Goal: Task Accomplishment & Management: Complete application form

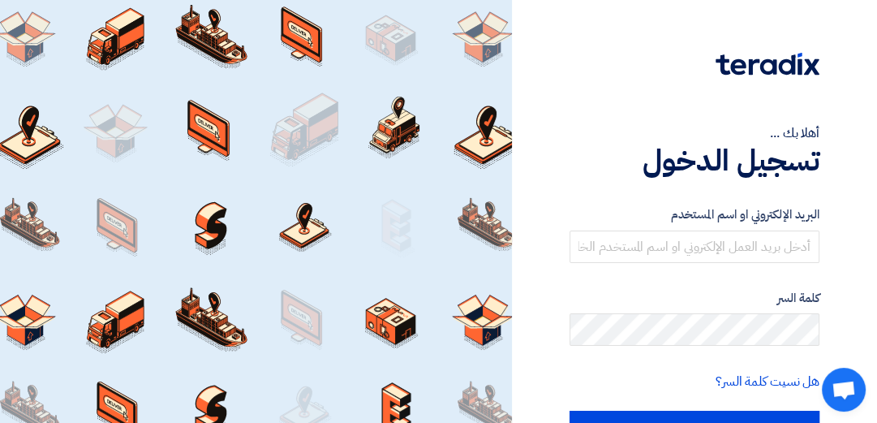
scroll to position [96, 0]
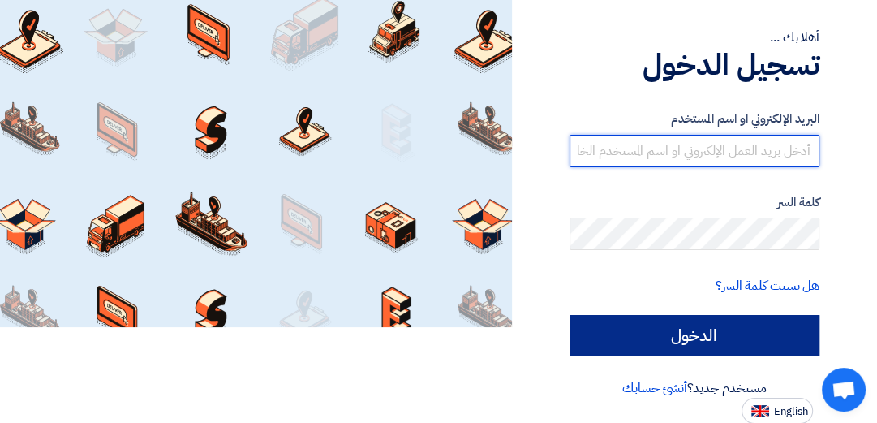
type input "[EMAIL_ADDRESS][DOMAIN_NAME]"
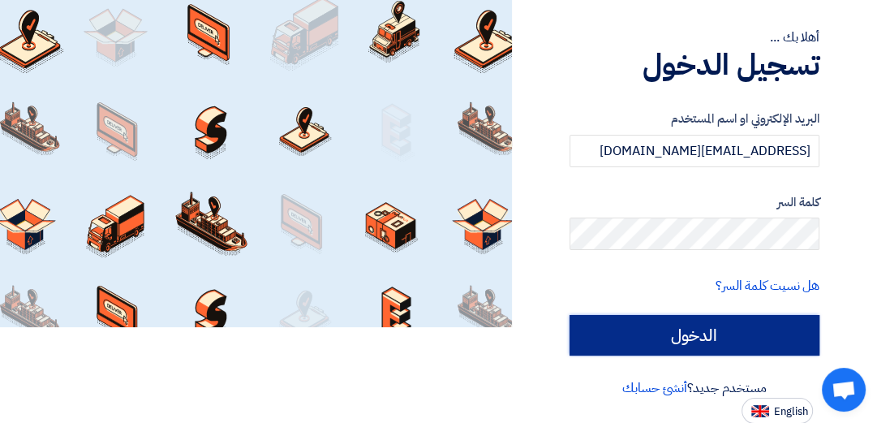
click at [671, 338] on input "الدخول" at bounding box center [694, 335] width 250 height 41
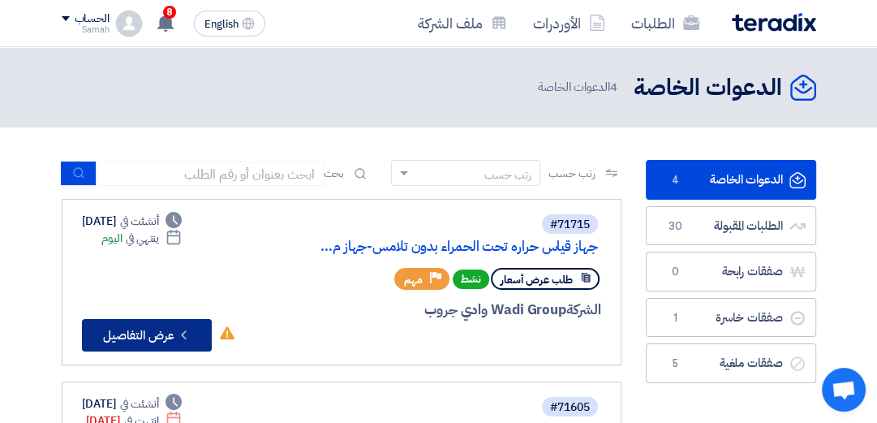
click at [151, 334] on button "Check details عرض التفاصيل" at bounding box center [147, 335] width 130 height 32
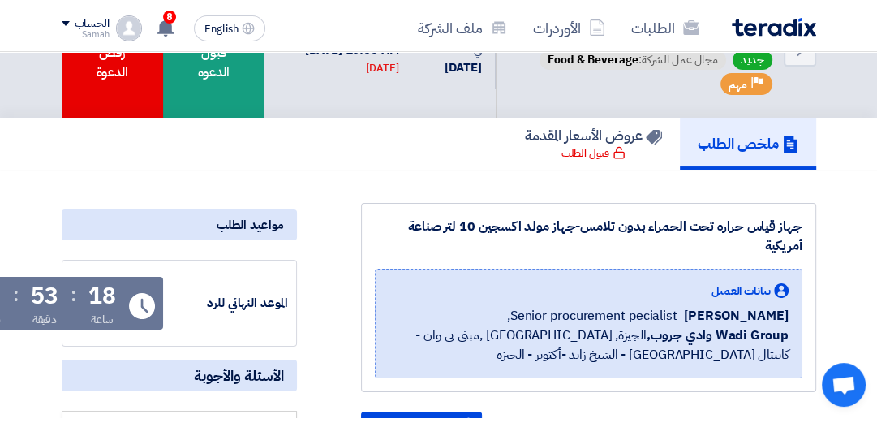
scroll to position [37, 0]
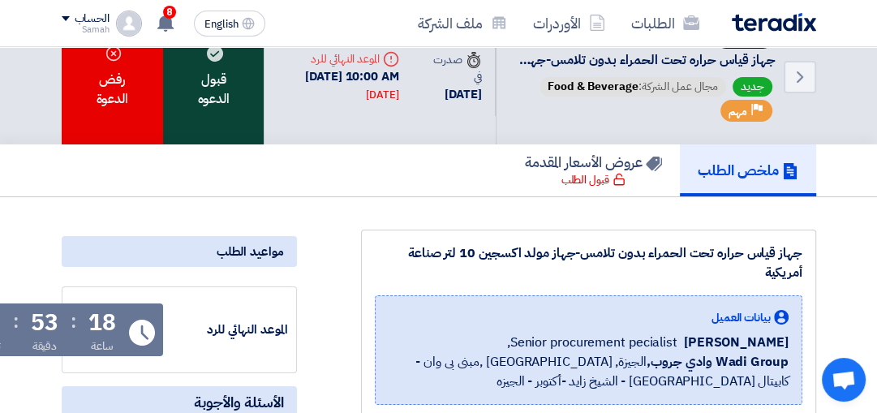
click at [199, 97] on div "قبول الدعوه" at bounding box center [213, 77] width 101 height 135
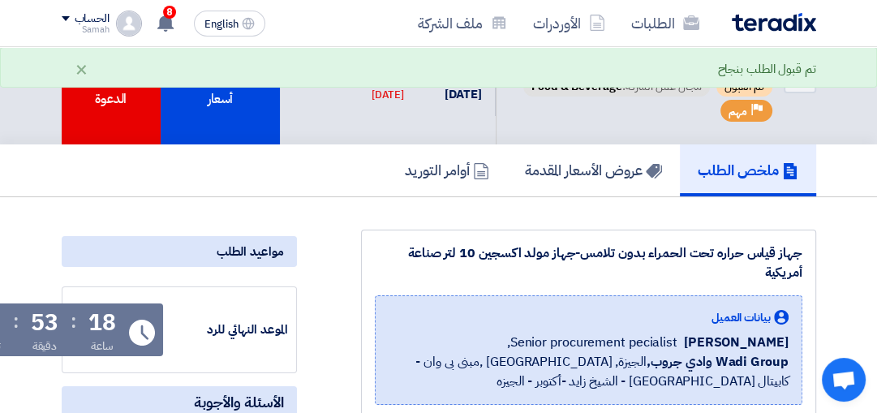
click at [199, 97] on div "تقديم عرض أسعار" at bounding box center [221, 77] width 120 height 135
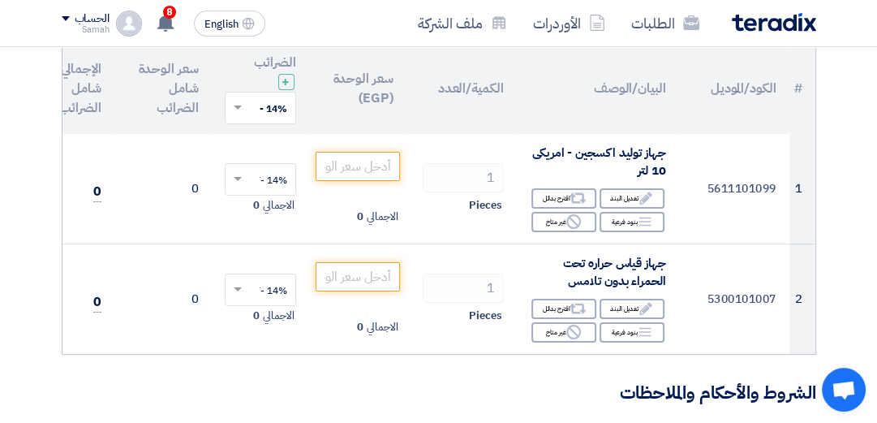
scroll to position [172, 0]
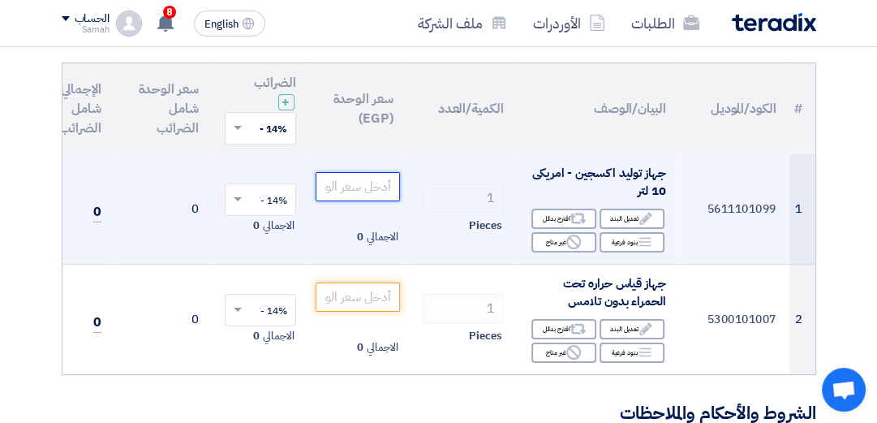
click at [357, 188] on input "number" at bounding box center [357, 186] width 84 height 29
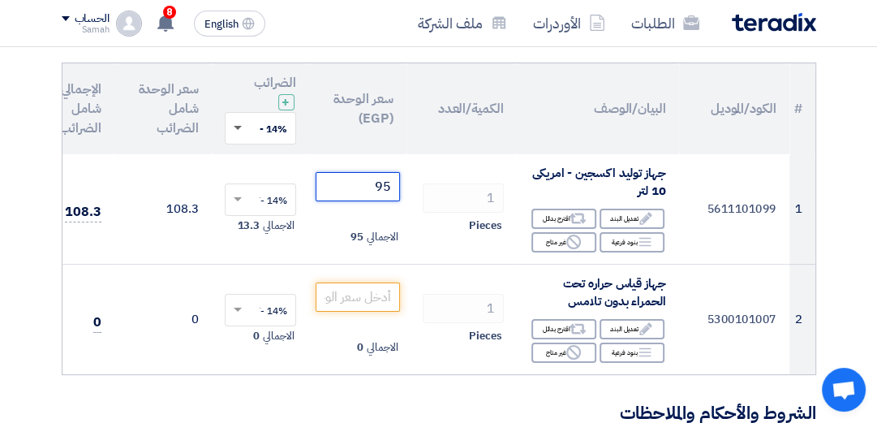
type input "95"
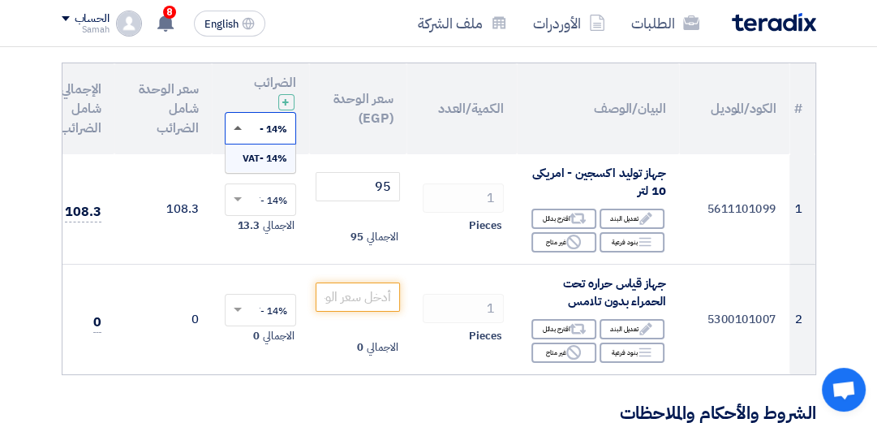
click at [234, 129] on span at bounding box center [238, 128] width 8 height 4
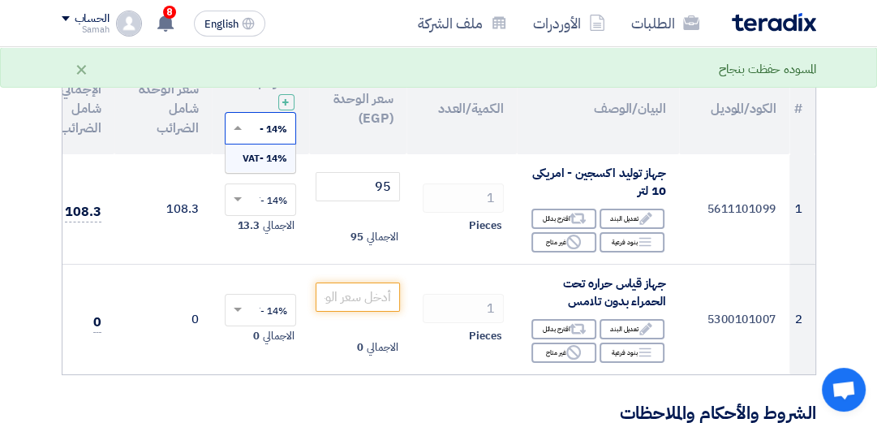
click at [263, 161] on span "14% -VAT" at bounding box center [264, 158] width 45 height 15
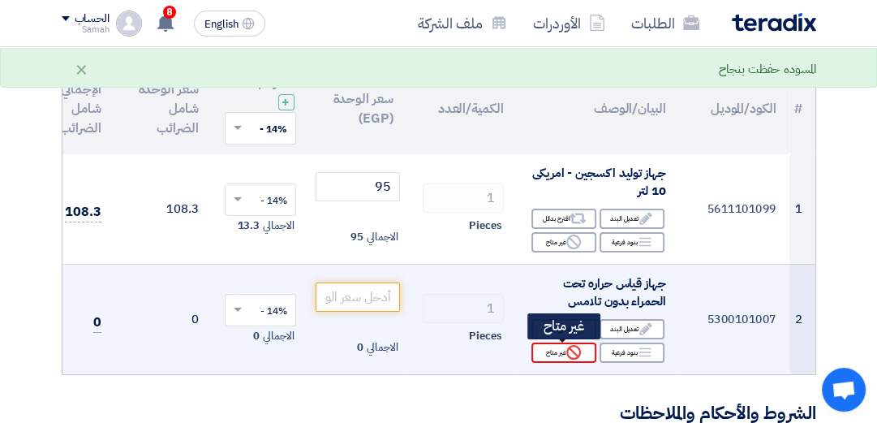
click at [563, 355] on div "Reject غير متاح" at bounding box center [563, 352] width 65 height 20
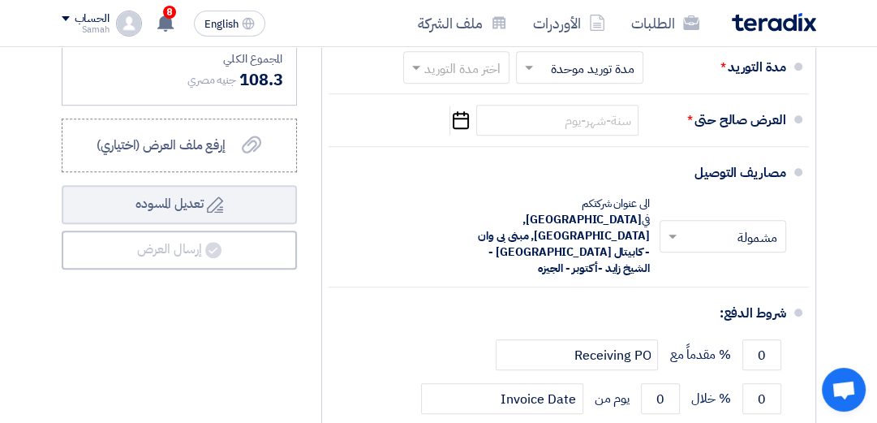
scroll to position [834, 0]
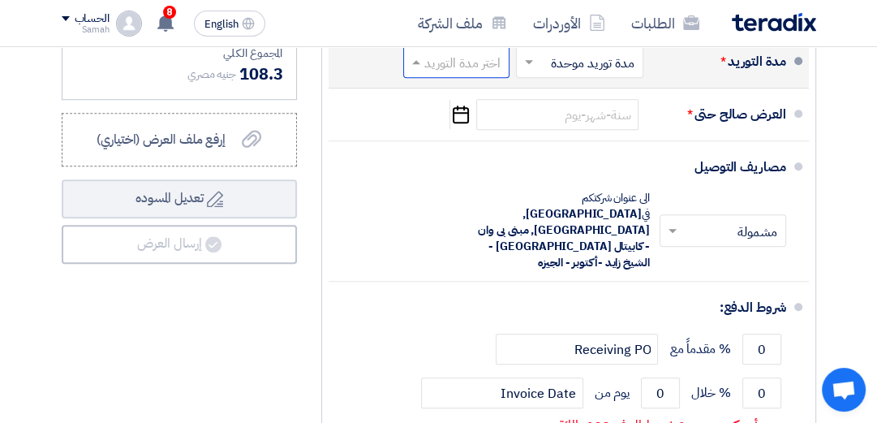
click at [414, 70] on span at bounding box center [414, 62] width 20 height 16
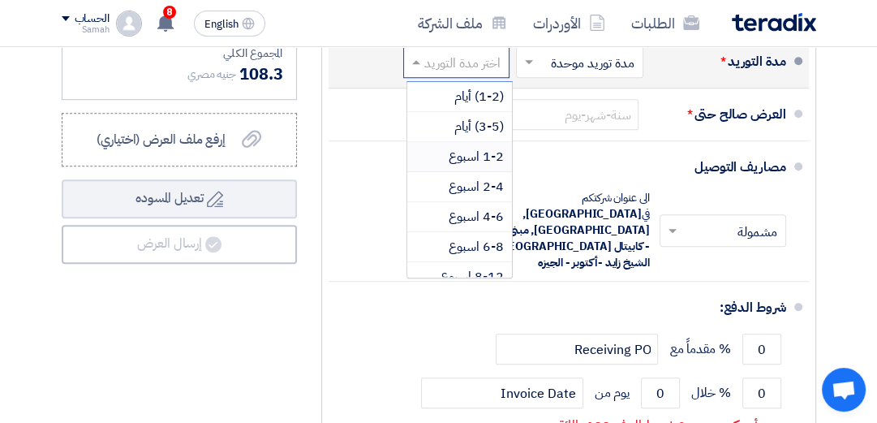
click at [476, 162] on span "1-2 اسبوع" at bounding box center [475, 156] width 55 height 19
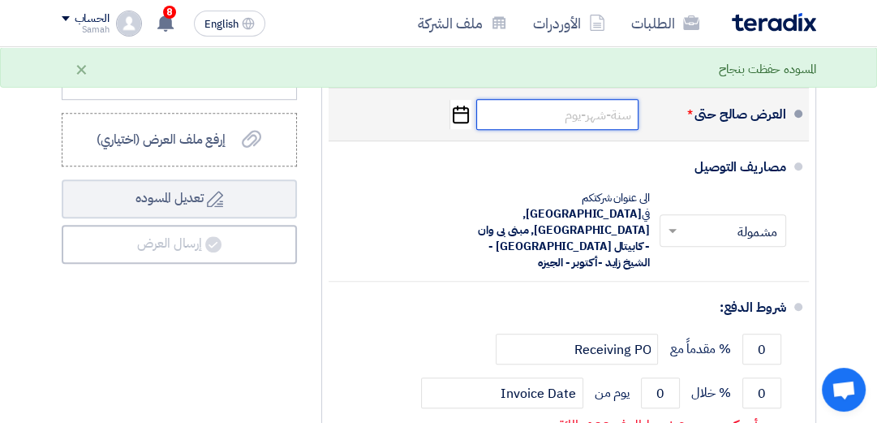
click at [550, 114] on input at bounding box center [557, 114] width 162 height 31
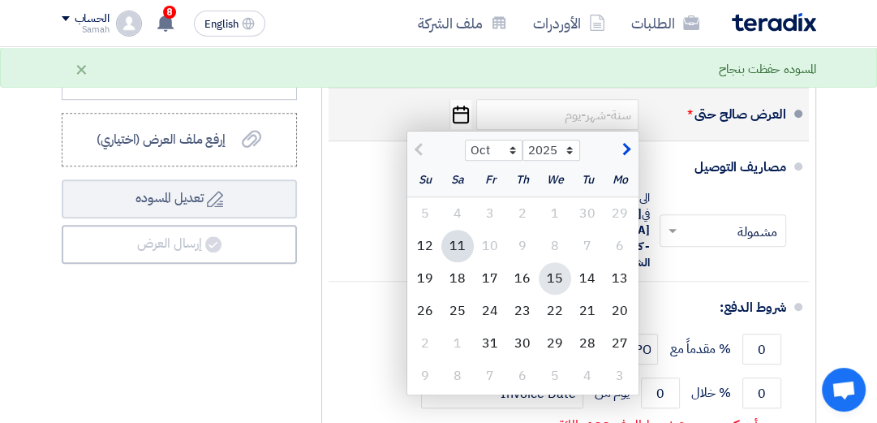
click at [557, 283] on div "15" at bounding box center [554, 278] width 32 height 32
click at [557, 288] on div "شروط الدفع:" at bounding box center [569, 307] width 431 height 39
type input "[DATE]"
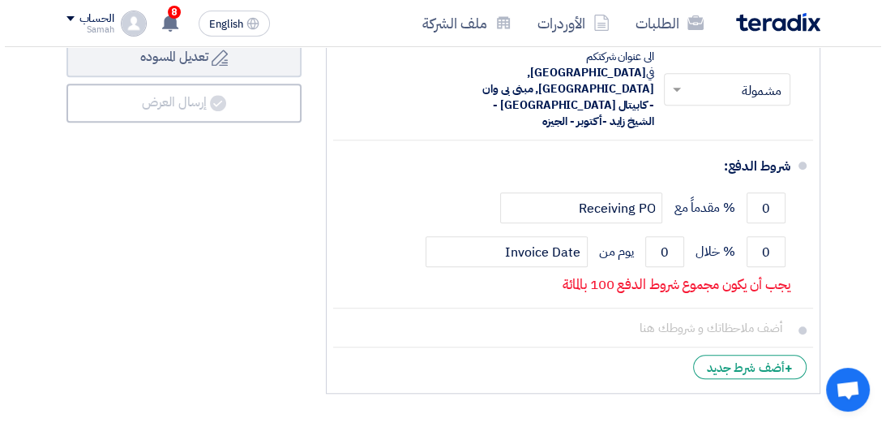
scroll to position [989, 0]
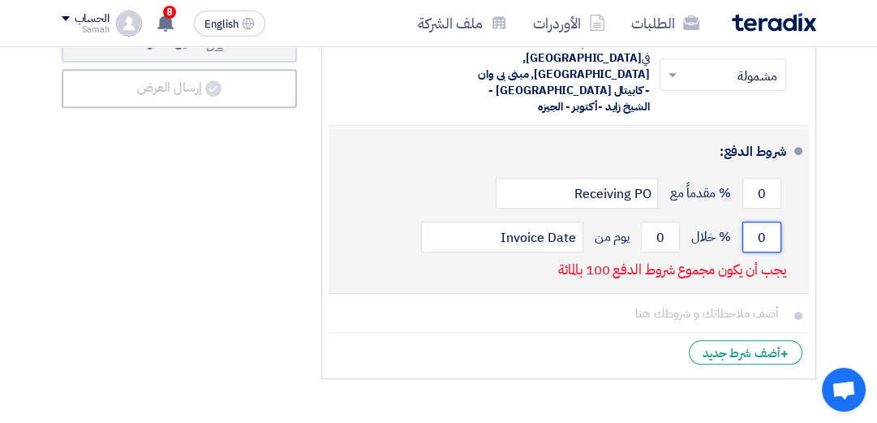
drag, startPoint x: 773, startPoint y: 208, endPoint x: 740, endPoint y: 221, distance: 35.4
click at [740, 221] on div "0 % خلال 0 يوم من Invoice Date" at bounding box center [563, 237] width 444 height 44
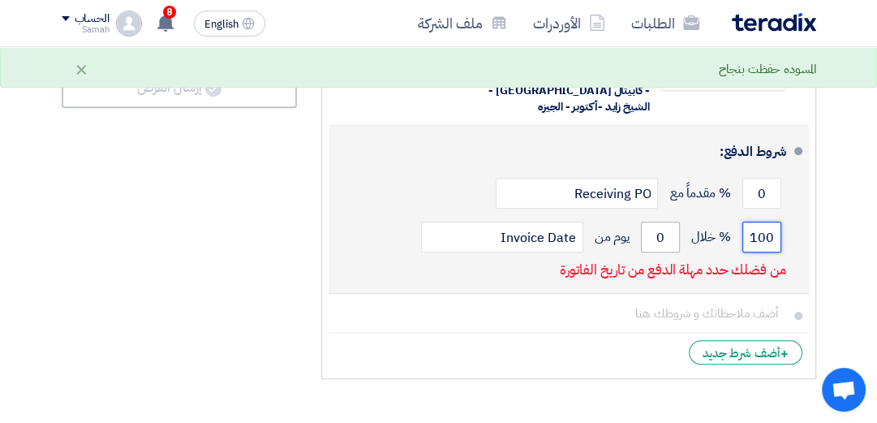
type input "100"
drag, startPoint x: 666, startPoint y: 211, endPoint x: 633, endPoint y: 212, distance: 32.5
click at [633, 215] on div "100 % خلال 0 يوم من Invoice Date" at bounding box center [563, 237] width 444 height 44
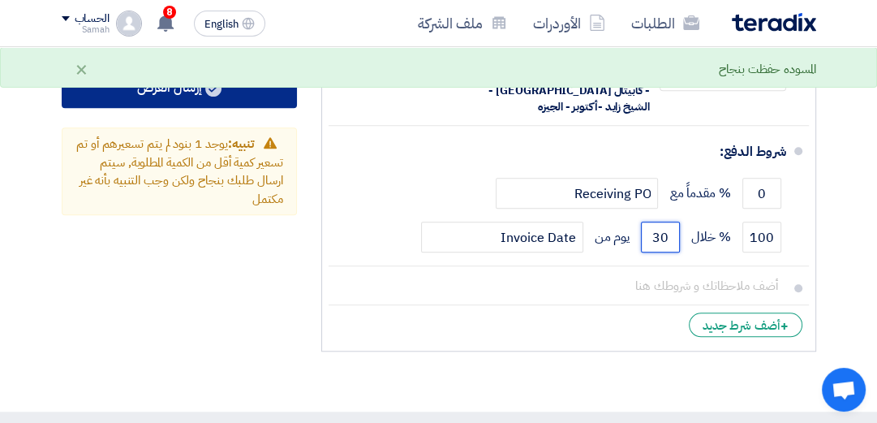
type input "30"
click at [186, 101] on button "إرسال العرض" at bounding box center [179, 88] width 235 height 39
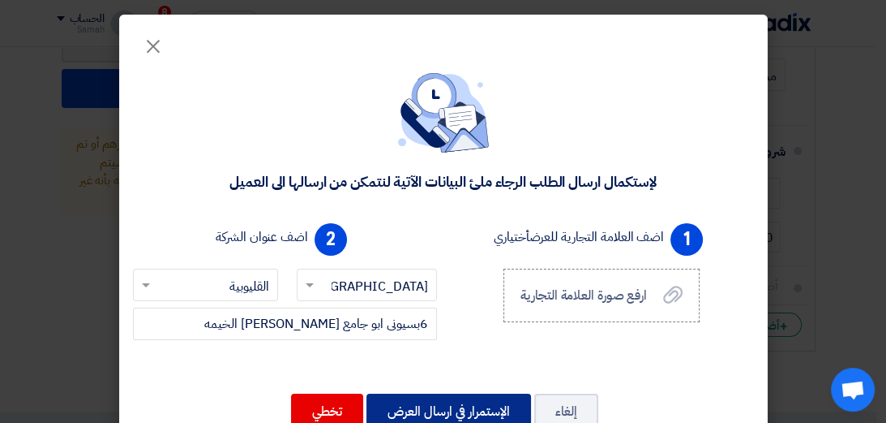
click at [470, 408] on button "الإستمرار في ارسال العرض" at bounding box center [449, 411] width 165 height 36
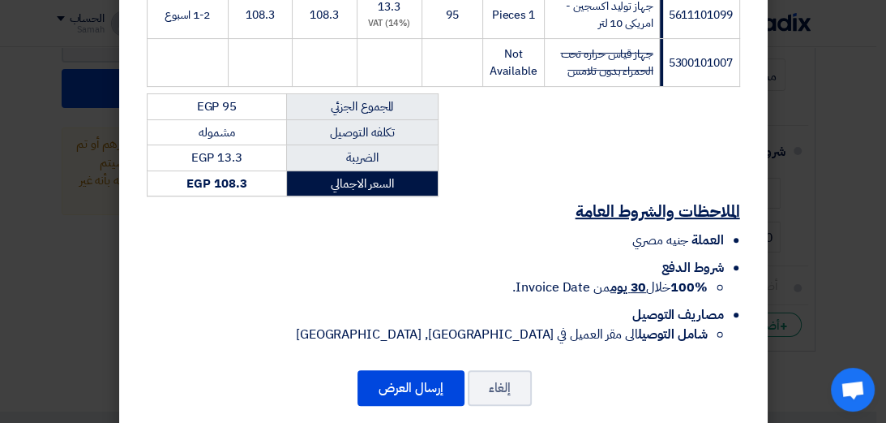
scroll to position [373, 0]
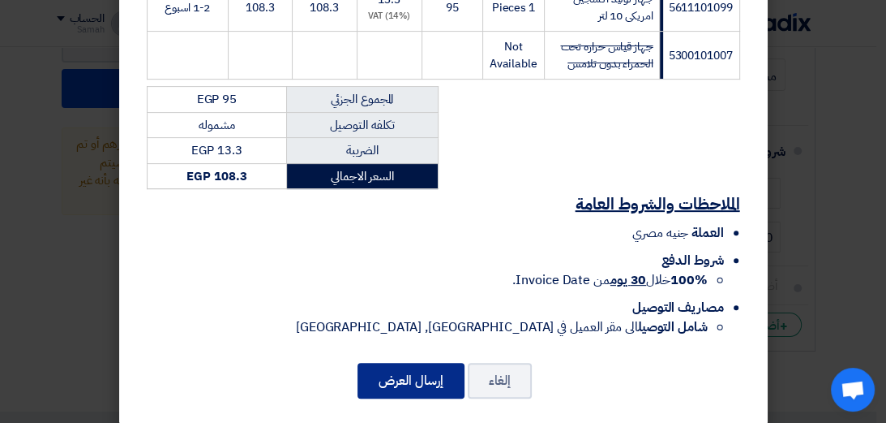
click at [418, 365] on button "إرسال العرض" at bounding box center [411, 381] width 107 height 36
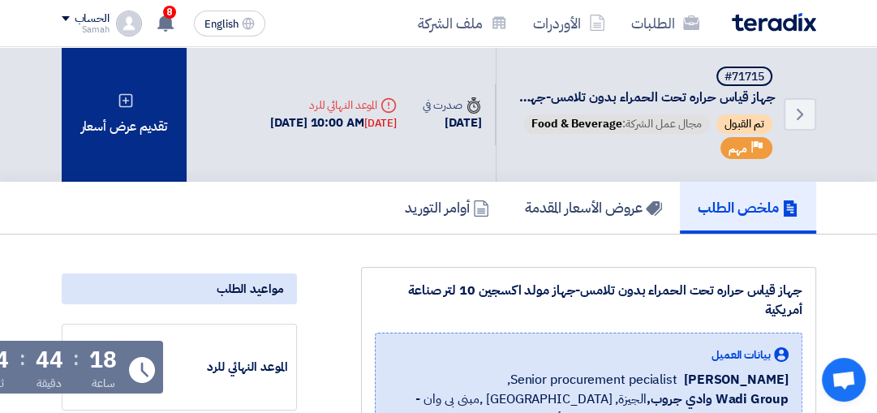
click at [160, 123] on div "تقديم عرض أسعار" at bounding box center [125, 114] width 126 height 135
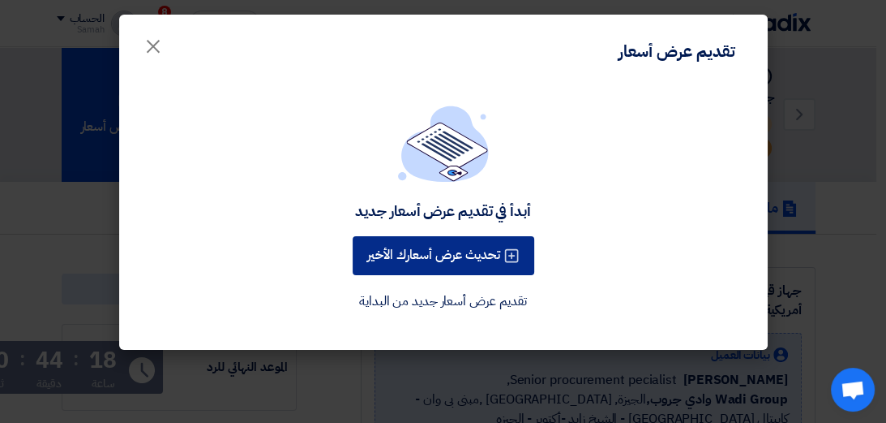
click at [425, 244] on button "تحديث عرض أسعارك الأخير" at bounding box center [444, 255] width 182 height 39
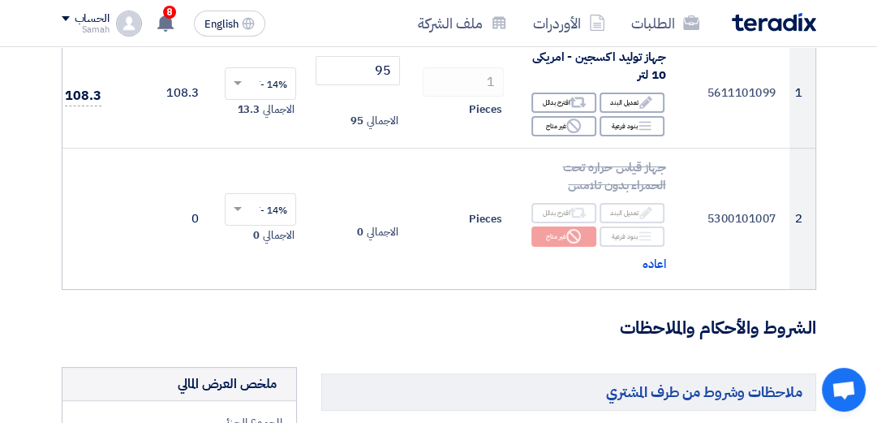
scroll to position [291, 0]
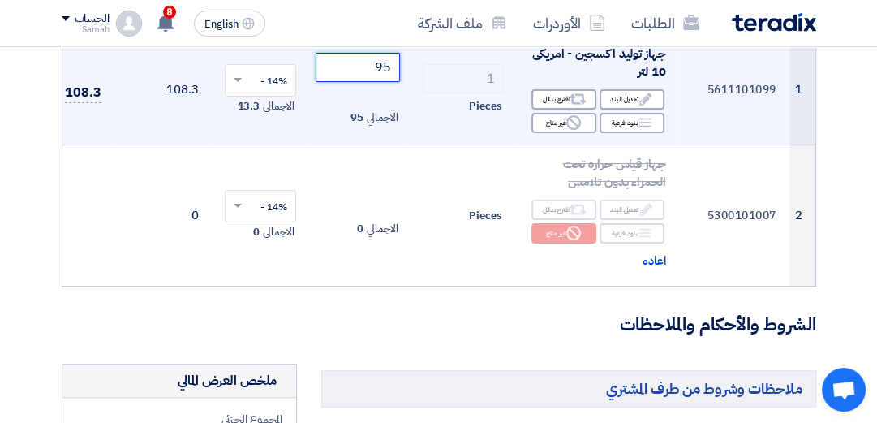
click at [360, 68] on input "95" at bounding box center [357, 67] width 84 height 29
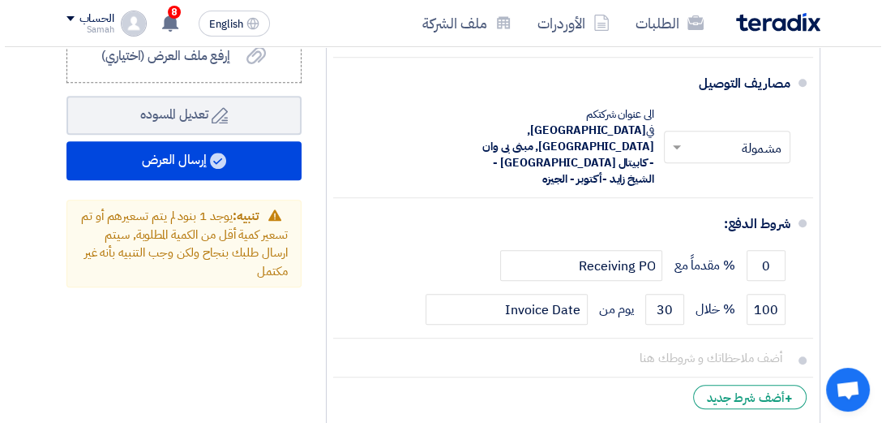
scroll to position [920, 0]
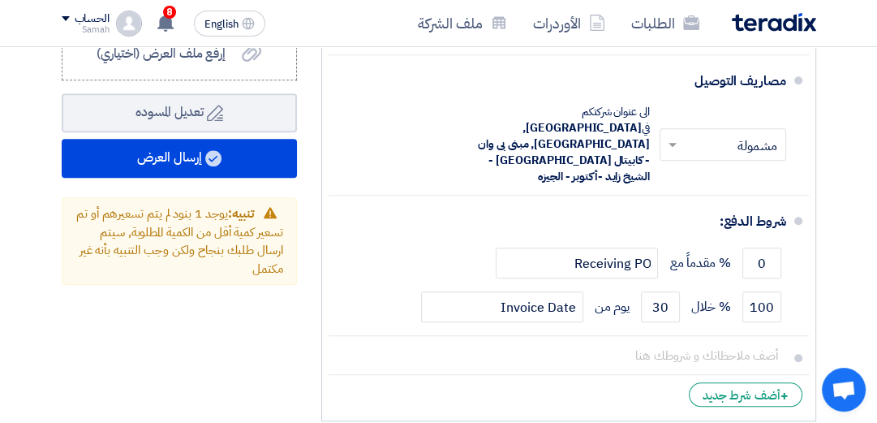
type input "95000"
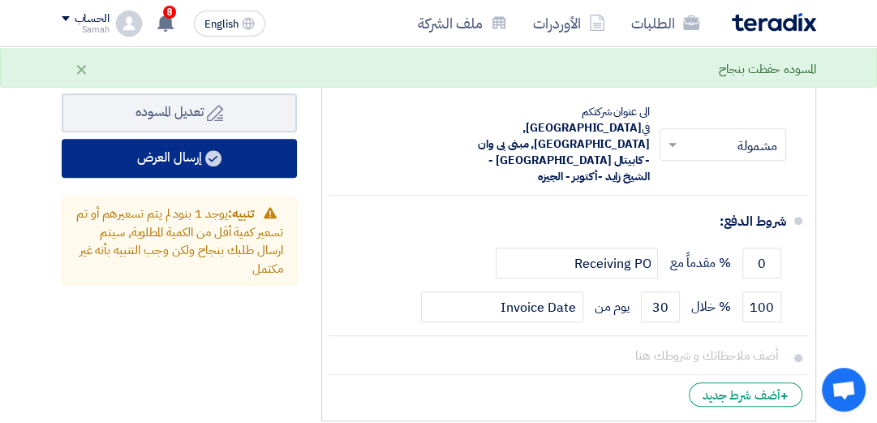
click at [175, 169] on button "إرسال العرض" at bounding box center [179, 158] width 235 height 39
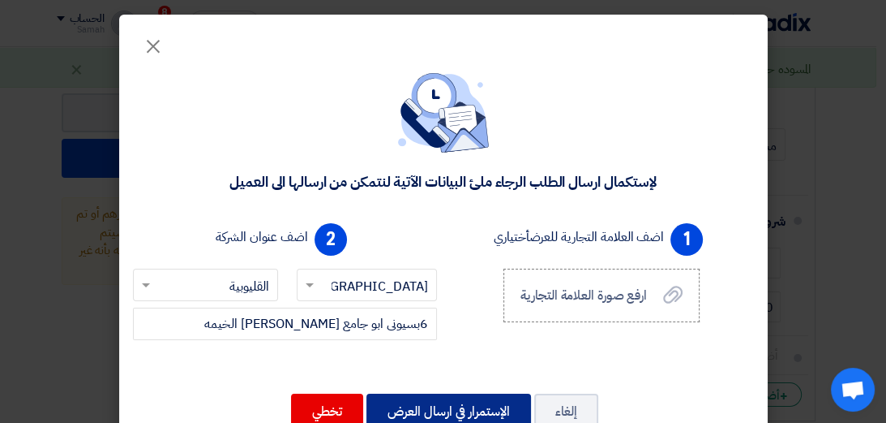
click at [479, 406] on button "الإستمرار في ارسال العرض" at bounding box center [449, 411] width 165 height 36
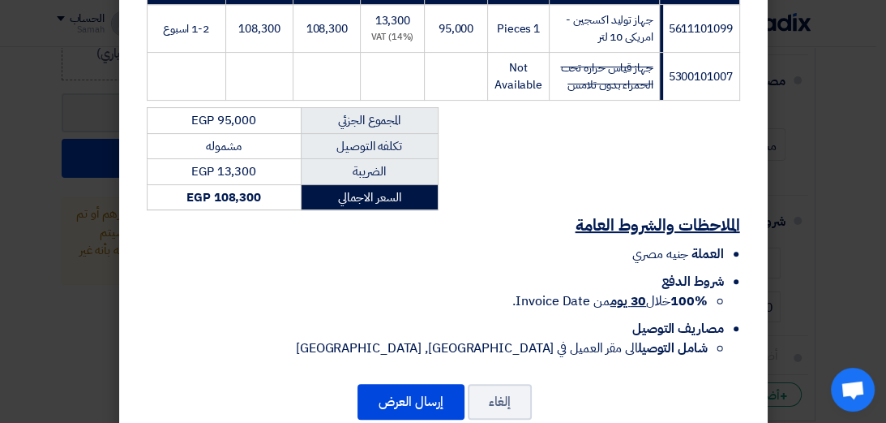
scroll to position [357, 0]
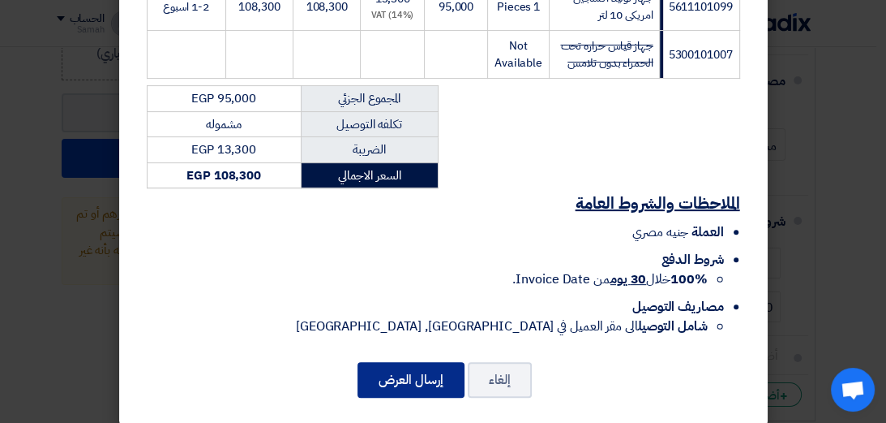
click at [402, 367] on button "إرسال العرض" at bounding box center [411, 380] width 107 height 36
